Goal: Entertainment & Leisure: Consume media (video, audio)

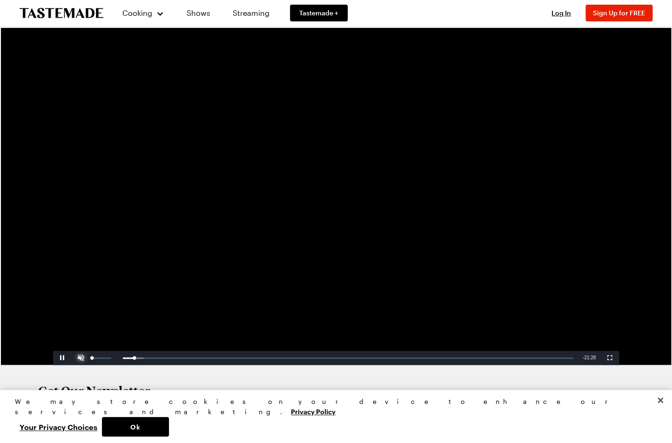
click at [80, 358] on span "Video Player" at bounding box center [81, 358] width 19 height 0
drag, startPoint x: 111, startPoint y: 359, endPoint x: 61, endPoint y: 359, distance: 50.3
click at [61, 359] on div "Pause Unmute 0% Current Time 0:34 / Duration 22:00 Loaded : 4.67% 00:11 00:34 S…" at bounding box center [336, 358] width 566 height 14
click at [84, 358] on span "Video Player" at bounding box center [81, 358] width 19 height 0
click at [93, 358] on div "Volume Level" at bounding box center [92, 358] width 1 height 1
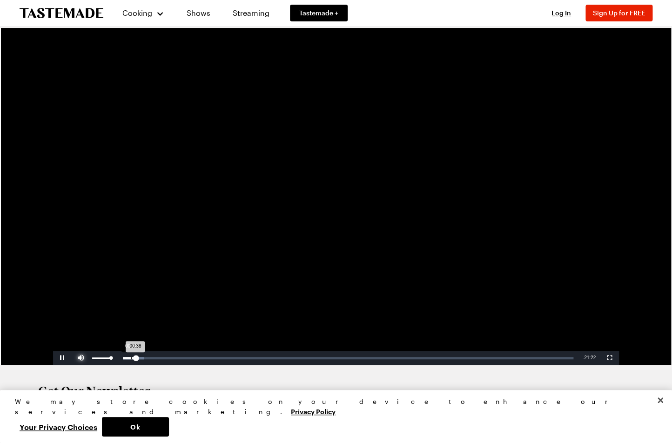
drag, startPoint x: 101, startPoint y: 358, endPoint x: 131, endPoint y: 359, distance: 30.7
click at [131, 359] on div "Pause Mute 100% Current Time 0:38 / Duration 22:00 Loaded : 4.67% 00:24 00:38 S…" at bounding box center [336, 358] width 566 height 14
drag, startPoint x: 111, startPoint y: 357, endPoint x: 95, endPoint y: 360, distance: 17.1
click at [95, 360] on div "Loaded : 4.67% 00:00 00:00" at bounding box center [334, 358] width 488 height 14
click at [115, 357] on div "Loaded : 4.67% 00:56 00:32" at bounding box center [334, 358] width 488 height 14
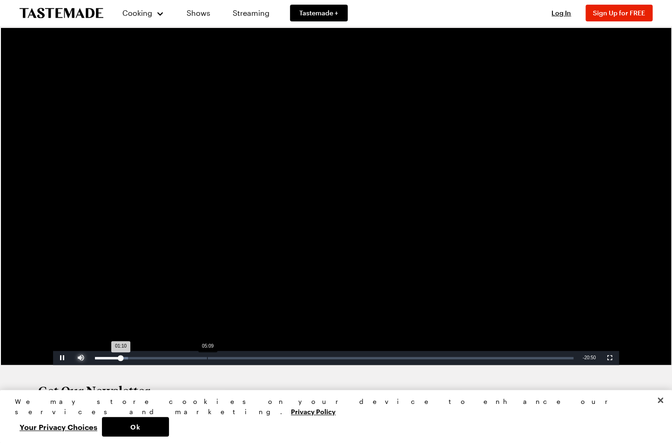
click at [206, 355] on div "Loaded : 6.88% 05:09 01:10" at bounding box center [334, 358] width 488 height 14
click at [199, 357] on div "04:47" at bounding box center [199, 358] width 0 height 2
click at [190, 357] on div "04:21" at bounding box center [147, 358] width 105 height 2
click at [178, 356] on div "Loaded : 28.34% 03:49 04:24" at bounding box center [334, 358] width 488 height 14
click at [170, 357] on div "Loaded : 28.37% 03:26 03:26" at bounding box center [334, 358] width 488 height 14
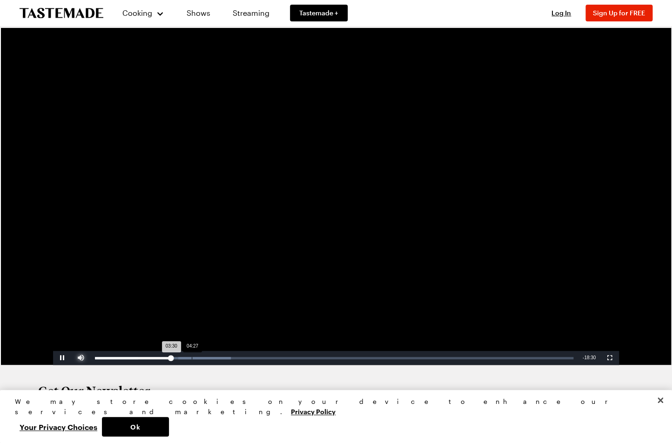
click at [192, 356] on div "Loaded : 28.39% 04:27 03:30" at bounding box center [334, 358] width 488 height 14
click at [207, 356] on div "Loaded : 28.39% 05:06 04:28" at bounding box center [334, 358] width 488 height 14
click at [223, 357] on div "Loaded : 28.39% 05:49 05:08" at bounding box center [334, 358] width 479 height 2
click at [63, 358] on span "Video Player" at bounding box center [62, 358] width 19 height 0
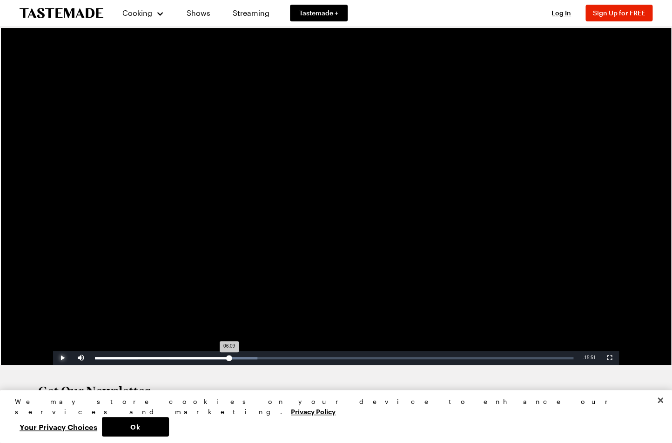
click at [229, 358] on div "Loaded : 33.98% 06:09 06:09" at bounding box center [334, 358] width 479 height 2
click at [64, 358] on span "Video Player" at bounding box center [62, 358] width 19 height 0
click at [60, 358] on span "Video Player" at bounding box center [62, 358] width 19 height 0
click at [228, 358] on div "06:13" at bounding box center [163, 358] width 136 height 2
click at [62, 358] on span "Video Player" at bounding box center [62, 358] width 19 height 0
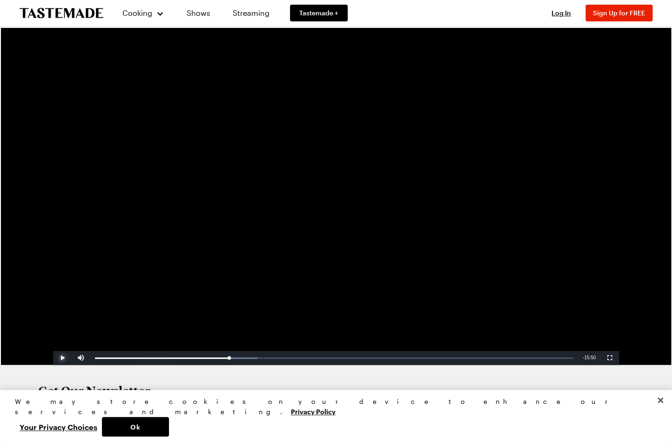
click at [67, 358] on span "Video Player" at bounding box center [62, 358] width 19 height 0
click at [62, 358] on span "Video Player" at bounding box center [62, 358] width 19 height 0
